Goal: Transaction & Acquisition: Purchase product/service

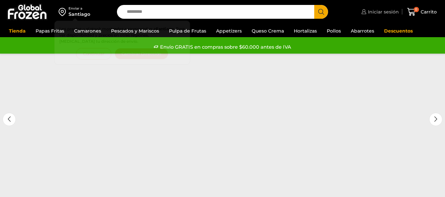
click at [388, 14] on span "Iniciar sesión" at bounding box center [382, 12] width 33 height 7
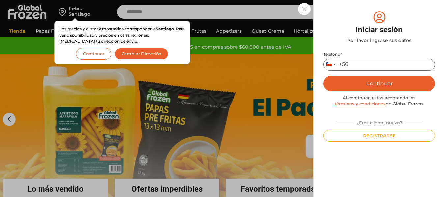
click at [358, 64] on input "Teléfono *" at bounding box center [379, 65] width 112 height 12
type input "*********"
click at [383, 85] on button "Continuar" at bounding box center [379, 84] width 112 height 16
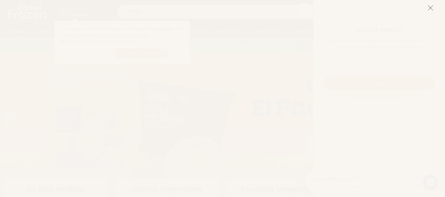
click at [431, 14] on button at bounding box center [430, 8] width 6 height 14
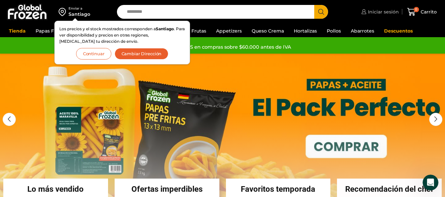
click at [391, 10] on span "Iniciar sesión" at bounding box center [382, 12] width 33 height 7
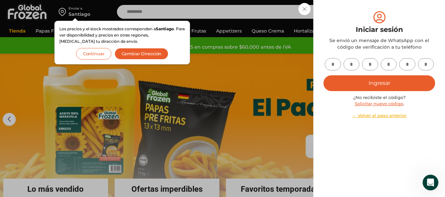
click at [335, 61] on input "text" at bounding box center [333, 64] width 16 height 12
type input "*"
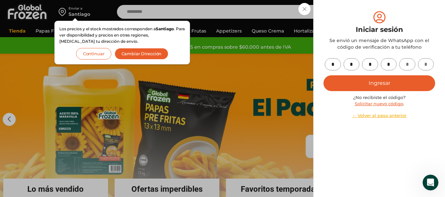
type input "*"
click at [344, 87] on button "Ingresar" at bounding box center [379, 83] width 112 height 16
click at [359, 18] on div "Iniciar sesión Mi cuenta Login Register Iniciar sesión Por favor ingrese sus da…" at bounding box center [378, 11] width 39 height 13
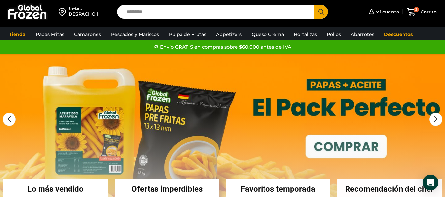
click at [196, 18] on input "Search input" at bounding box center [216, 12] width 187 height 14
type input "******"
click at [314, 5] on button "Search" at bounding box center [321, 12] width 14 height 14
click at [386, 13] on span "Mi cuenta" at bounding box center [386, 12] width 25 height 7
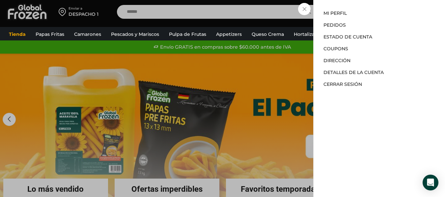
click at [348, 40] on li "Estado de Cuenta" at bounding box center [379, 37] width 112 height 12
click at [350, 37] on link "Estado de Cuenta" at bounding box center [347, 37] width 49 height 6
click at [367, 12] on div "Mi cuenta Mi cuenta Mi perfil Pedidos Descargas Estado de Cuenta Coupons Direcc…" at bounding box center [383, 11] width 32 height 13
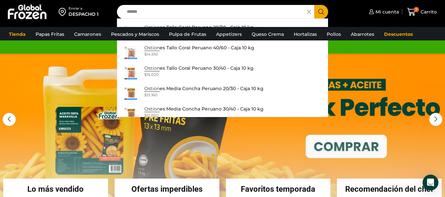
click at [264, 13] on input "******" at bounding box center [213, 12] width 180 height 14
click at [314, 5] on button "Search" at bounding box center [321, 12] width 14 height 14
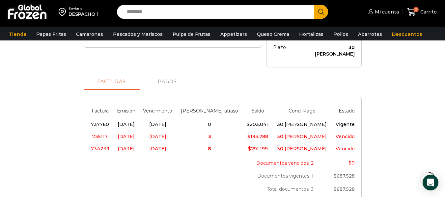
scroll to position [172, 0]
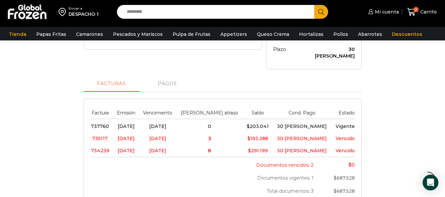
click at [96, 136] on span "735117" at bounding box center [99, 139] width 15 height 6
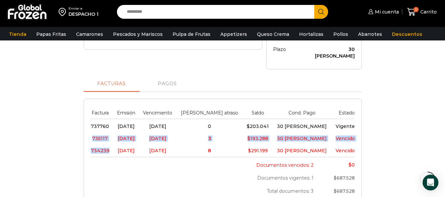
drag, startPoint x: 92, startPoint y: 117, endPoint x: 126, endPoint y: 130, distance: 36.2
click at [126, 130] on tbody "737760 20/08/2025 19/09/2025 0 $ 203.041 30 días Vigente 735117 06/08/2025 05/0…" at bounding box center [223, 138] width 264 height 38
click at [126, 148] on span "01/08/2025" at bounding box center [126, 151] width 17 height 6
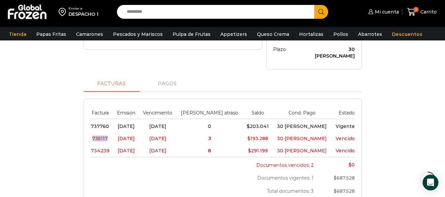
drag, startPoint x: 96, startPoint y: 116, endPoint x: 111, endPoint y: 116, distance: 15.1
click at [111, 133] on td "735117" at bounding box center [102, 139] width 23 height 12
copy span "735117"
click at [103, 145] on td "734239" at bounding box center [102, 151] width 23 height 12
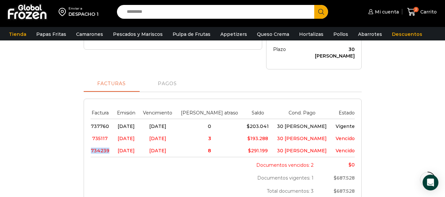
copy span "734239"
click at [419, 16] on span "2 Carrito" at bounding box center [422, 12] width 30 height 9
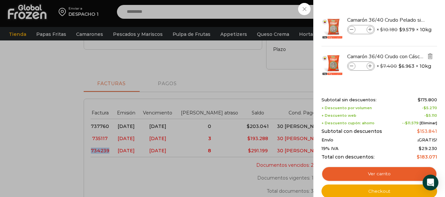
click at [428, 55] on img "Eliminar Camarón 36/40 Crudo con Cáscara - Silver - Caja 10 kg del carrito" at bounding box center [430, 56] width 6 height 6
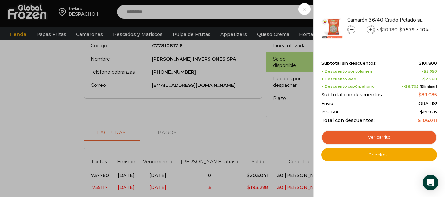
scroll to position [0, 0]
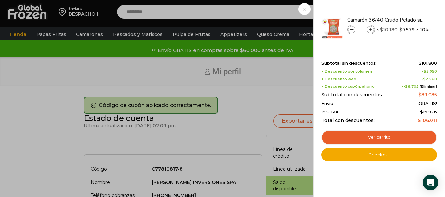
click at [405, 18] on div "1 Carrito 1 1 Shopping Cart *" at bounding box center [421, 11] width 33 height 15
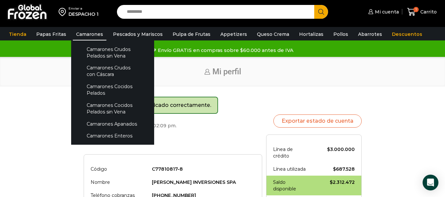
click at [95, 36] on link "Camarones" at bounding box center [90, 34] width 34 height 13
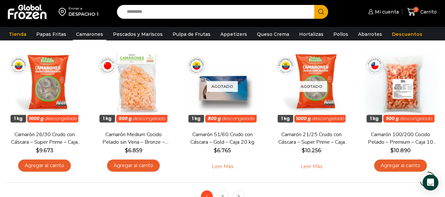
scroll to position [475, 0]
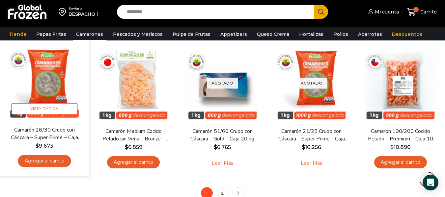
click at [66, 140] on link "Camarón 26/30 Crudo con Cáscara – Super Prime – Caja 10 kg" at bounding box center [45, 133] width 72 height 15
click at [60, 157] on link "Agregar al carrito" at bounding box center [44, 161] width 53 height 12
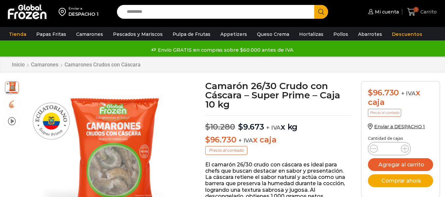
scroll to position [0, 0]
click at [422, 12] on span "Carrito" at bounding box center [427, 12] width 18 height 7
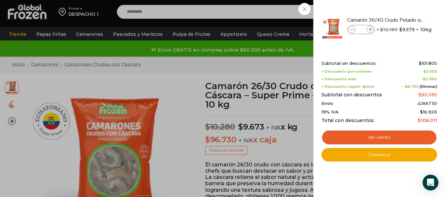
click at [405, 20] on div "1 [GEOGRAPHIC_DATA] 1 1 Shopping Cart * $" at bounding box center [421, 11] width 33 height 15
